Goal: Task Accomplishment & Management: Use online tool/utility

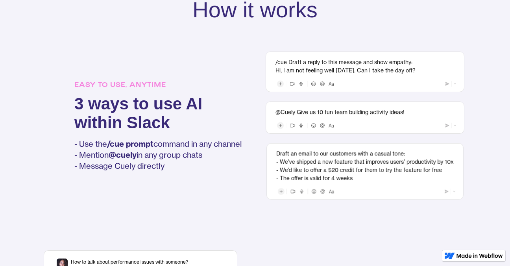
scroll to position [535, 0]
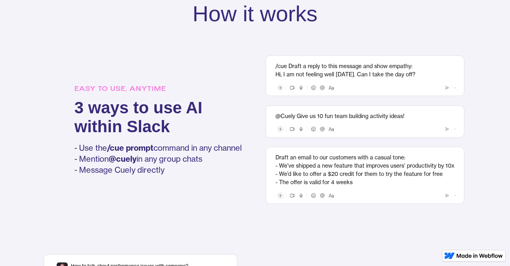
click at [240, 26] on div "How it works" at bounding box center [254, 11] width 125 height 37
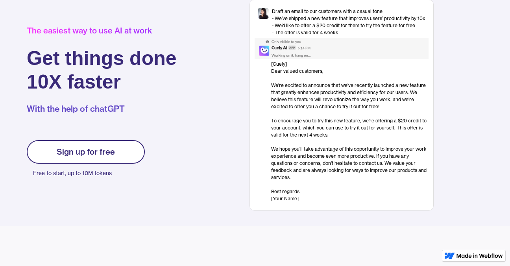
scroll to position [0, 0]
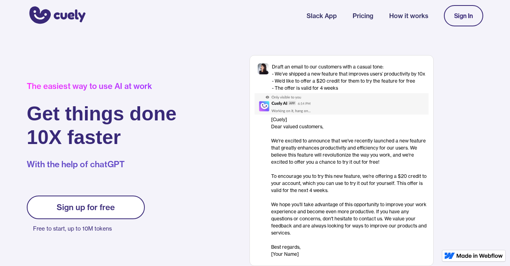
click at [120, 209] on link "Sign up for free" at bounding box center [86, 208] width 118 height 24
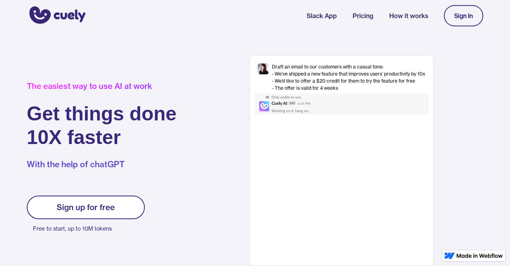
click at [120, 209] on link "Sign up for free" at bounding box center [86, 208] width 118 height 24
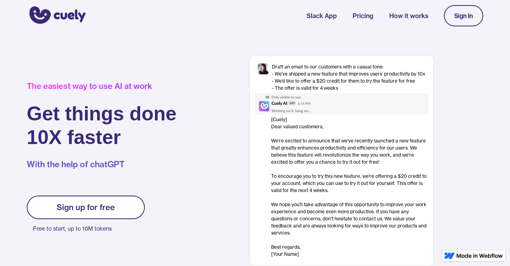
click at [466, 11] on link "Sign In" at bounding box center [463, 15] width 39 height 21
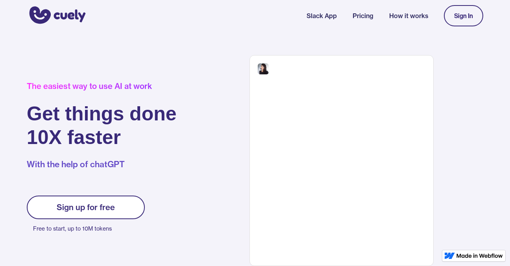
click at [466, 11] on link "Sign In" at bounding box center [463, 15] width 39 height 21
drag, startPoint x: 0, startPoint y: 0, endPoint x: 466, endPoint y: 11, distance: 466.1
click at [466, 11] on link "Sign In" at bounding box center [463, 15] width 39 height 21
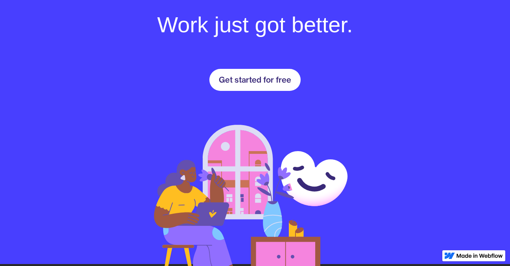
scroll to position [1133, 0]
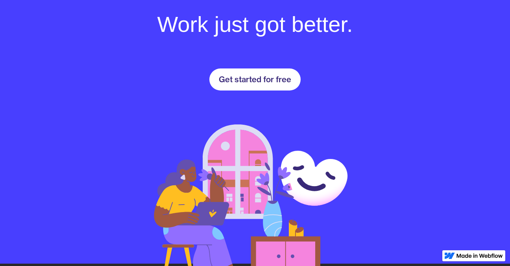
click at [254, 80] on div "Get started for free" at bounding box center [255, 79] width 72 height 9
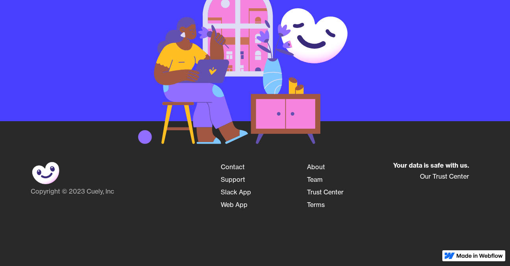
scroll to position [1148, 0]
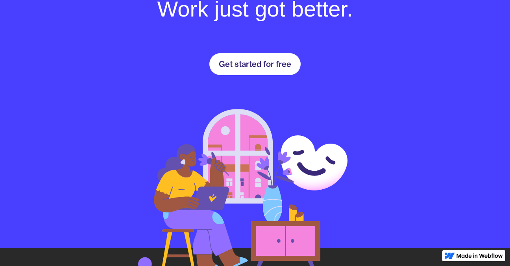
click at [259, 69] on link "Get started for free" at bounding box center [254, 64] width 91 height 22
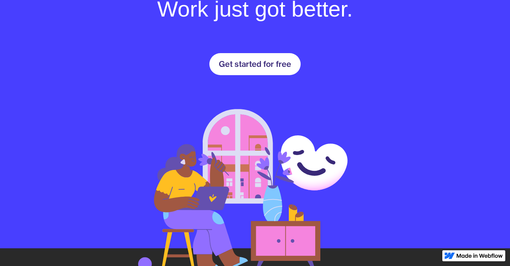
click at [259, 69] on link "Get started for free" at bounding box center [254, 64] width 91 height 22
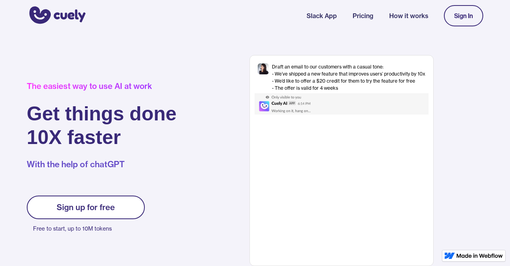
click at [396, 17] on link "How it works" at bounding box center [408, 15] width 39 height 9
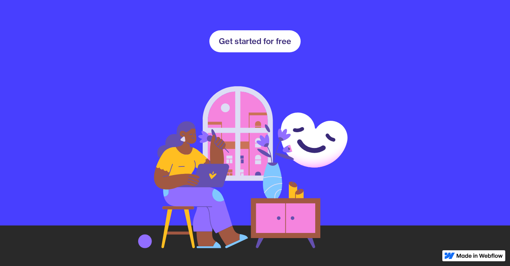
scroll to position [1172, 0]
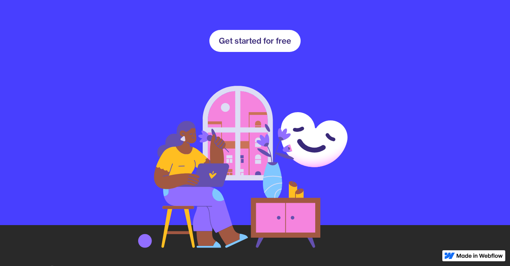
click at [264, 43] on div "Get started for free" at bounding box center [255, 40] width 72 height 9
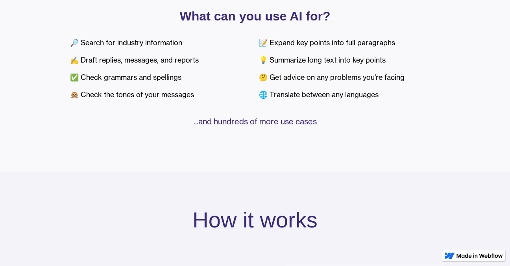
scroll to position [330, 0]
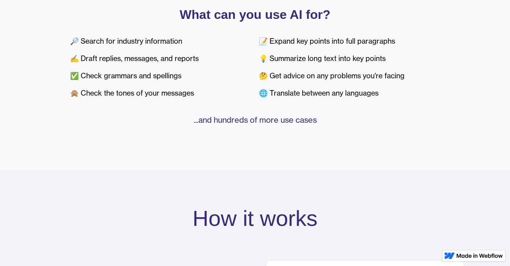
click at [200, 97] on div "🔎 Search for industry information ✍️ Draft replies, messages, and reports ✅ Che…" at bounding box center [160, 67] width 181 height 69
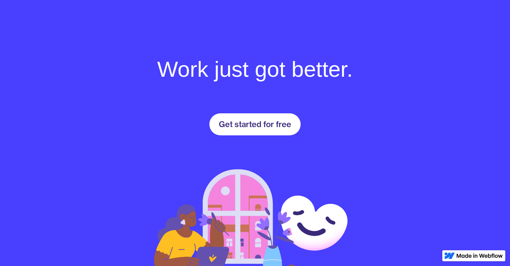
scroll to position [1085, 0]
